Goal: Transaction & Acquisition: Subscribe to service/newsletter

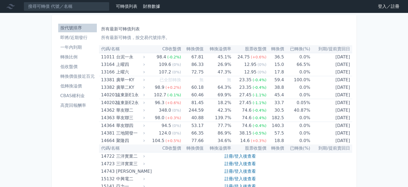
click at [381, 7] on link "登入／註冊" at bounding box center [389, 6] width 30 height 9
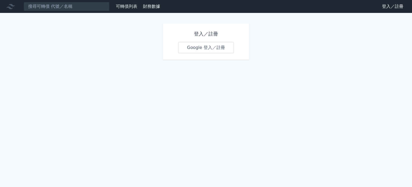
click at [214, 46] on link "Google 登入／註冊" at bounding box center [206, 47] width 56 height 11
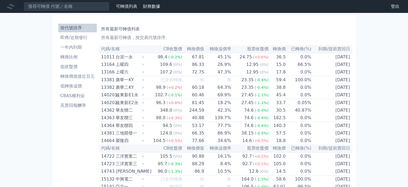
click at [82, 97] on li "CBAS權利金" at bounding box center [77, 95] width 39 height 6
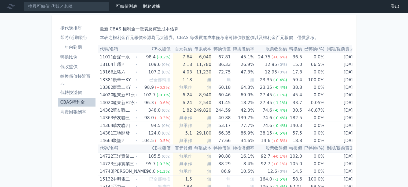
click at [334, 50] on th "到期/提前賣回日" at bounding box center [343, 49] width 36 height 8
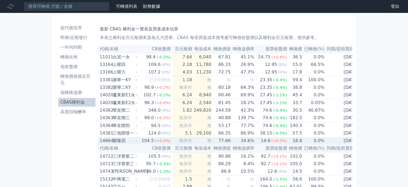
click at [119, 139] on div "聚隆四" at bounding box center [124, 141] width 23 height 8
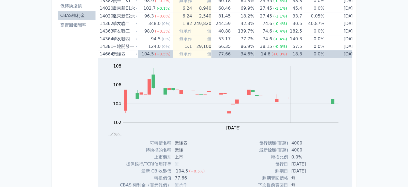
scroll to position [81, 0]
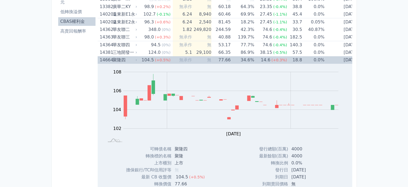
click at [124, 63] on div "聚隆四" at bounding box center [124, 60] width 23 height 8
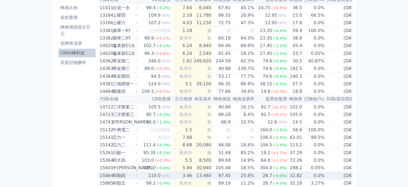
scroll to position [0, 0]
